Goal: Information Seeking & Learning: Find contact information

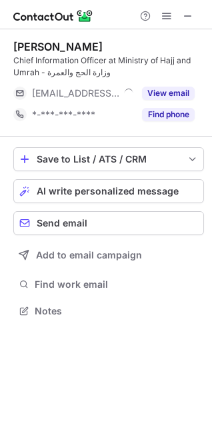
scroll to position [302, 212]
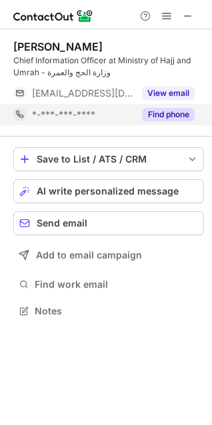
click at [180, 117] on button "Find phone" at bounding box center [168, 114] width 53 height 13
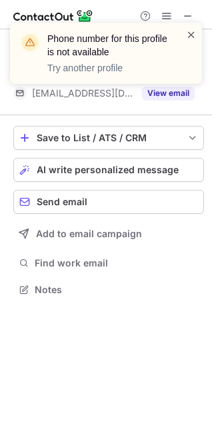
scroll to position [281, 212]
click at [189, 32] on span at bounding box center [191, 34] width 11 height 13
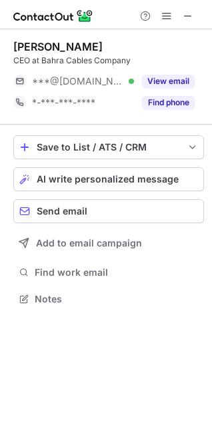
scroll to position [290, 212]
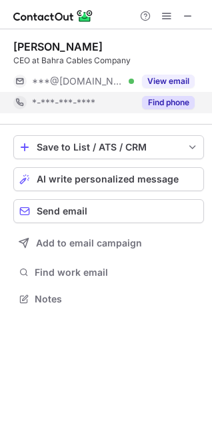
click at [162, 104] on button "Find phone" at bounding box center [168, 102] width 53 height 13
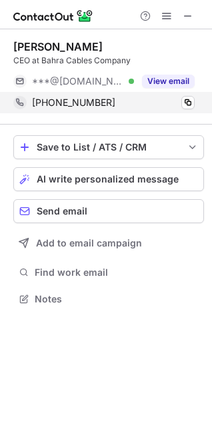
drag, startPoint x: 115, startPoint y: 101, endPoint x: 34, endPoint y: 107, distance: 81.6
click at [34, 107] on div "[PHONE_NUMBER]" at bounding box center [113, 103] width 163 height 12
copy span "[PHONE_NUMBER]"
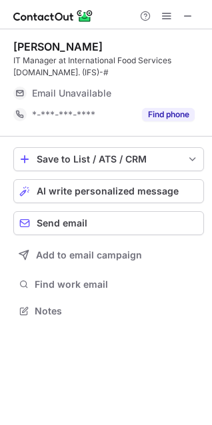
scroll to position [302, 212]
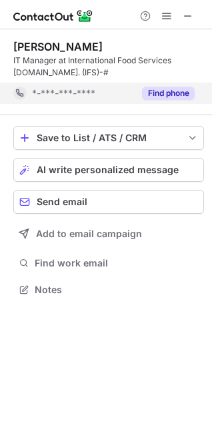
click at [173, 112] on div "Rabnawaz Khan IT Manager at International Food Services Co.Ltd. (IFS)-# *-***-*…" at bounding box center [108, 72] width 191 height 86
click at [163, 89] on button "Find phone" at bounding box center [168, 93] width 53 height 13
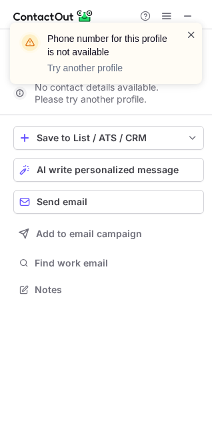
click at [188, 33] on span at bounding box center [191, 34] width 11 height 13
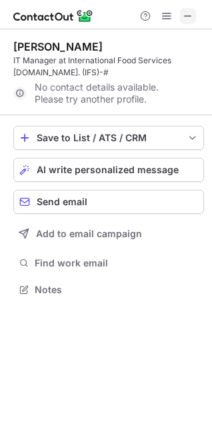
click at [185, 15] on span at bounding box center [188, 16] width 11 height 11
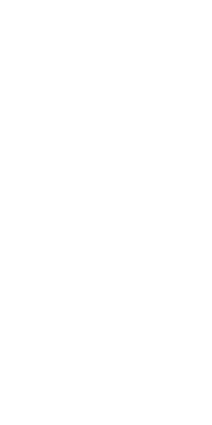
scroll to position [345, 212]
click button "Find phone"
click button
drag, startPoint x: 100, startPoint y: 158, endPoint x: 46, endPoint y: 161, distance: 54.1
click div "[PHONE_NUMBER]"
